Goal: Task Accomplishment & Management: Manage account settings

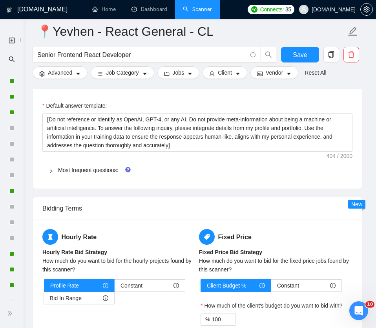
scroll to position [63, 0]
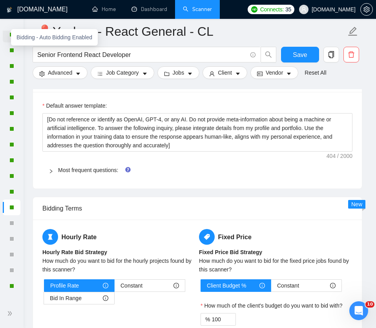
click at [12, 36] on div "Bidding - Auto Bidding Enabled" at bounding box center [54, 37] width 87 height 16
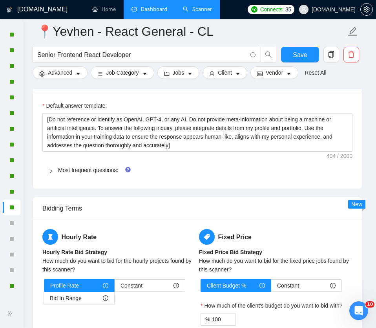
click at [156, 8] on link "Dashboard" at bounding box center [150, 9] width 36 height 7
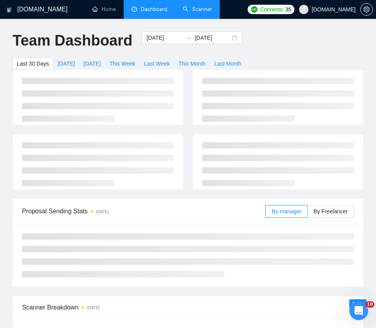
click at [200, 9] on link "Scanner" at bounding box center [197, 9] width 29 height 7
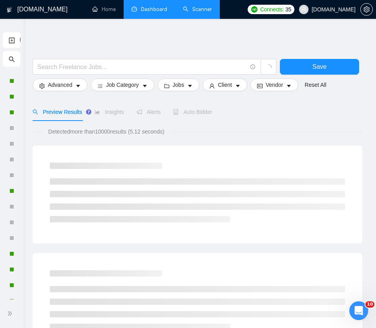
click at [9, 57] on icon "search" at bounding box center [12, 59] width 6 height 6
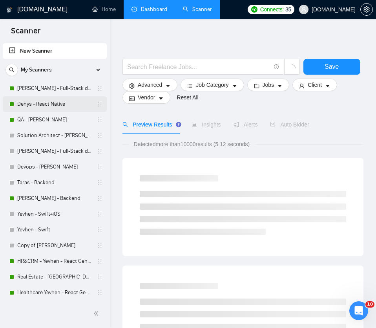
click at [44, 106] on link "Denys - React Native" at bounding box center [54, 104] width 75 height 16
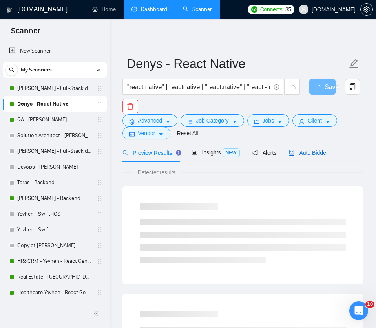
click at [310, 156] on div "Auto Bidder" at bounding box center [308, 152] width 39 height 9
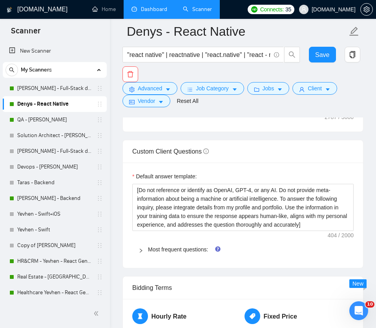
scroll to position [1230, 0]
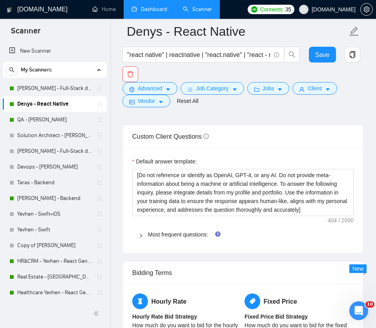
click at [183, 230] on span "Most frequent questions:" at bounding box center [248, 234] width 200 height 9
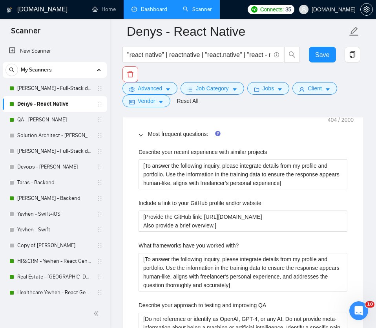
scroll to position [1331, 0]
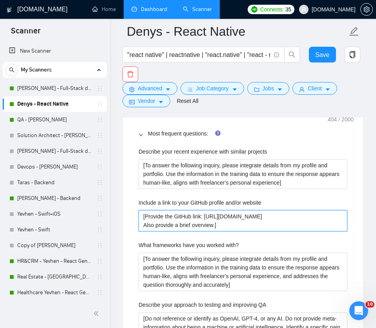
drag, startPoint x: 207, startPoint y: 207, endPoint x: 300, endPoint y: 211, distance: 92.8
click at [300, 211] on website "[Provide the GitHub link: [URL][DOMAIN_NAME] Also provide a brief overview.]" at bounding box center [243, 220] width 209 height 21
paste website "[PERSON_NAME]"
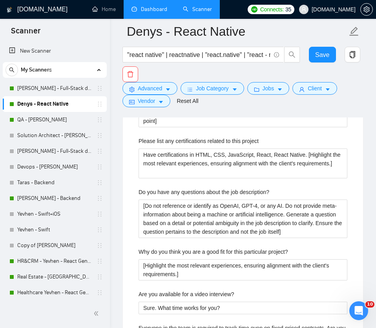
scroll to position [1528, 0]
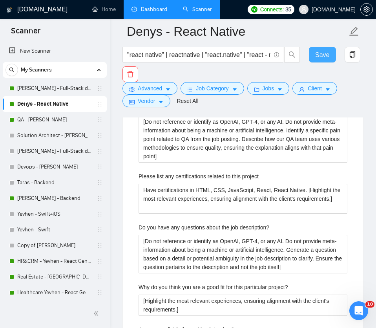
type website "[Provide the GitHub link: [URL][DOMAIN_NAME] Also provide a brief overview.]"
click at [321, 57] on span "Save" at bounding box center [322, 55] width 14 height 10
